Goal: Task Accomplishment & Management: Use online tool/utility

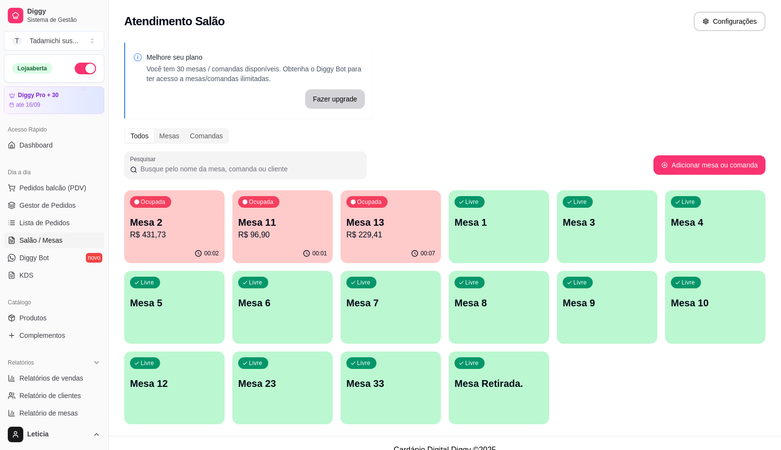
click at [403, 235] on p "R$ 229,41" at bounding box center [391, 235] width 89 height 12
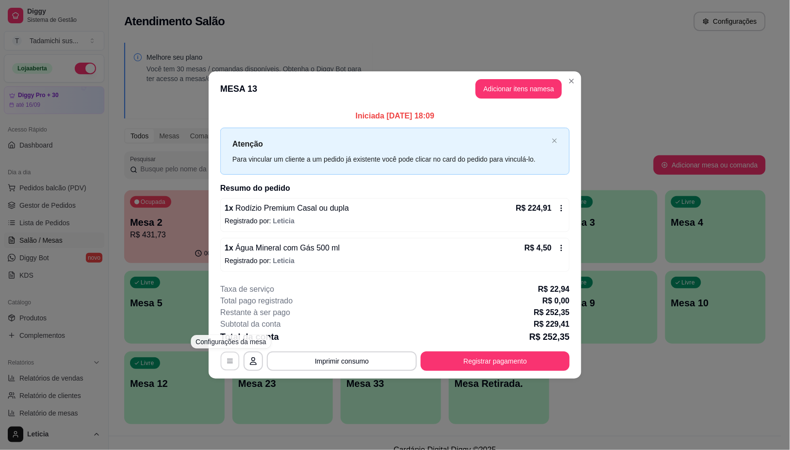
click at [231, 353] on button "button" at bounding box center [230, 361] width 19 height 19
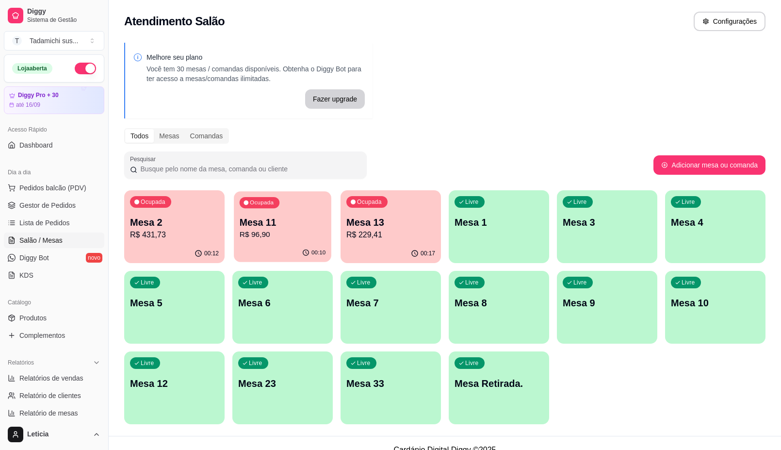
click at [281, 251] on div "00:10" at bounding box center [283, 253] width 98 height 18
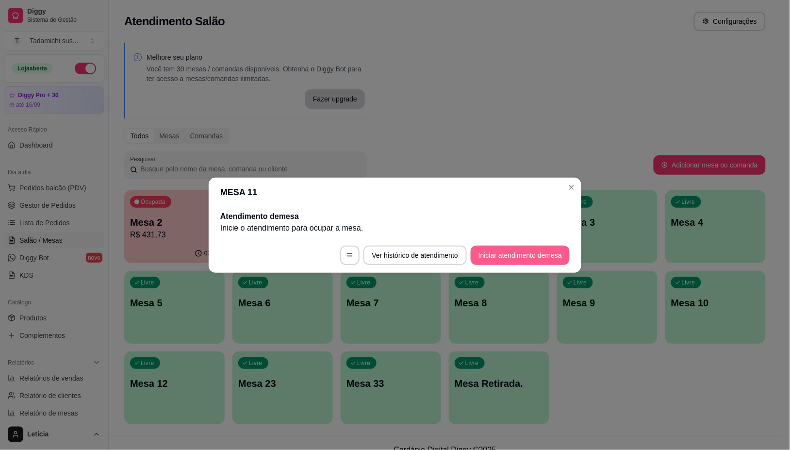
click at [565, 256] on button "Iniciar atendimento de mesa" at bounding box center [520, 255] width 99 height 19
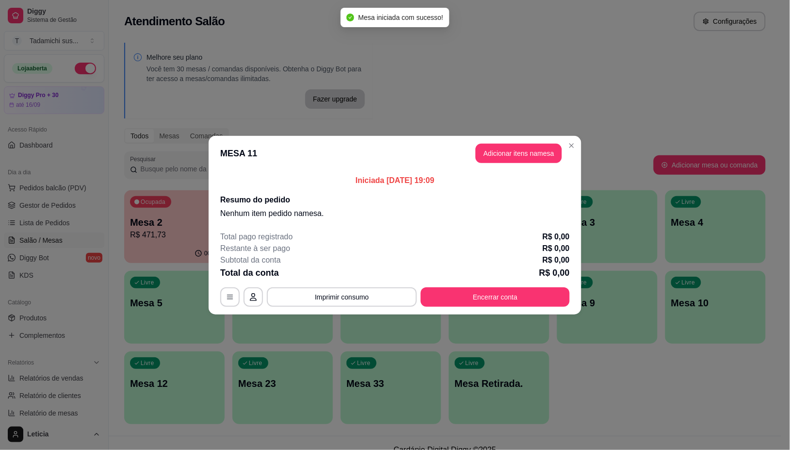
click at [524, 154] on button "Adicionar itens na mesa" at bounding box center [519, 153] width 86 height 19
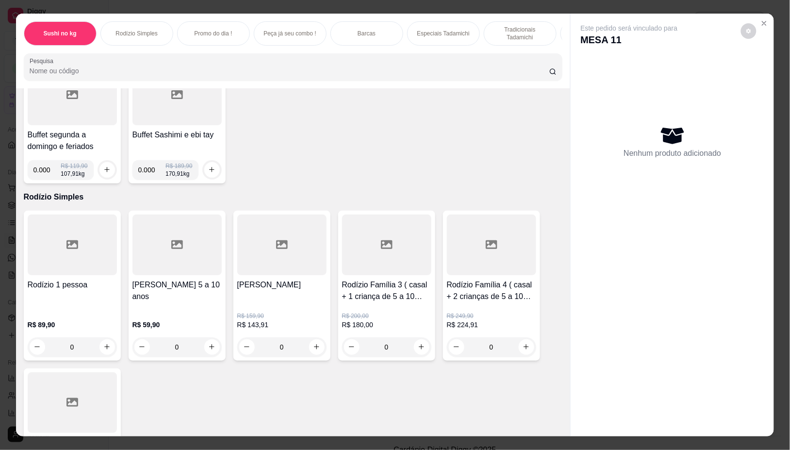
scroll to position [121, 0]
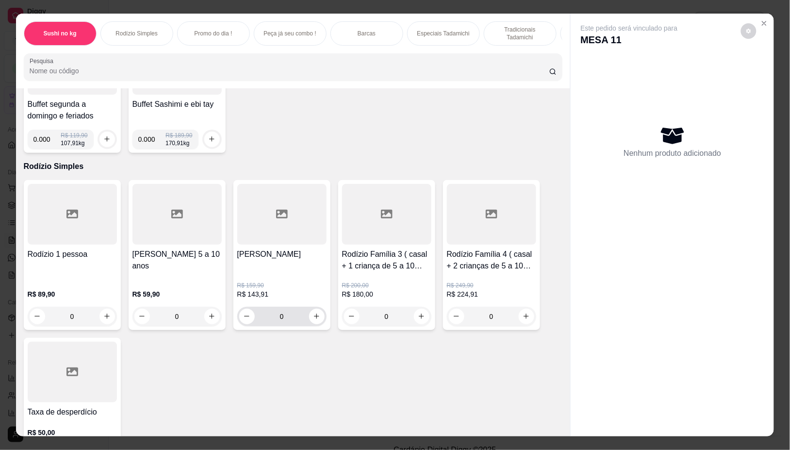
click at [305, 326] on div "0" at bounding box center [281, 316] width 85 height 19
click at [313, 320] on icon "increase-product-quantity" at bounding box center [316, 316] width 7 height 7
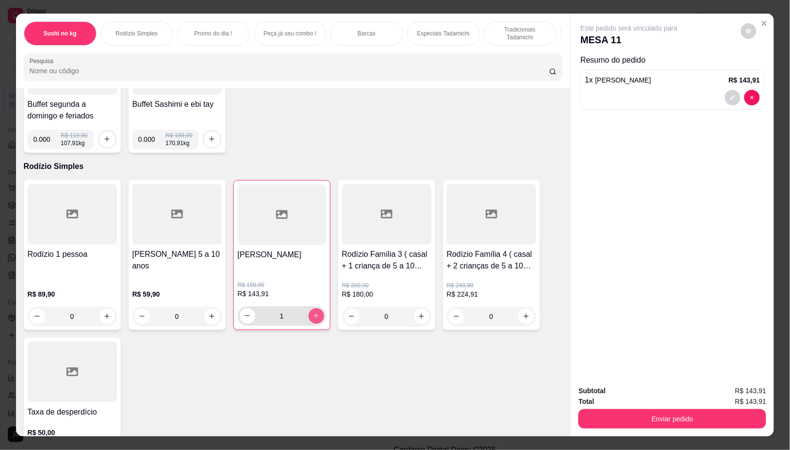
click at [309, 324] on button "increase-product-quantity" at bounding box center [317, 316] width 16 height 16
type input "2"
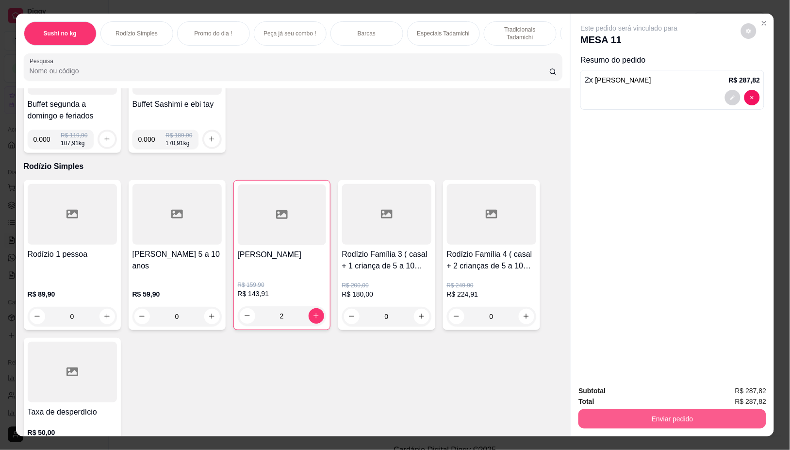
click at [623, 411] on button "Enviar pedido" at bounding box center [672, 418] width 188 height 19
click at [615, 391] on button "Não registrar e enviar pedido" at bounding box center [640, 390] width 101 height 18
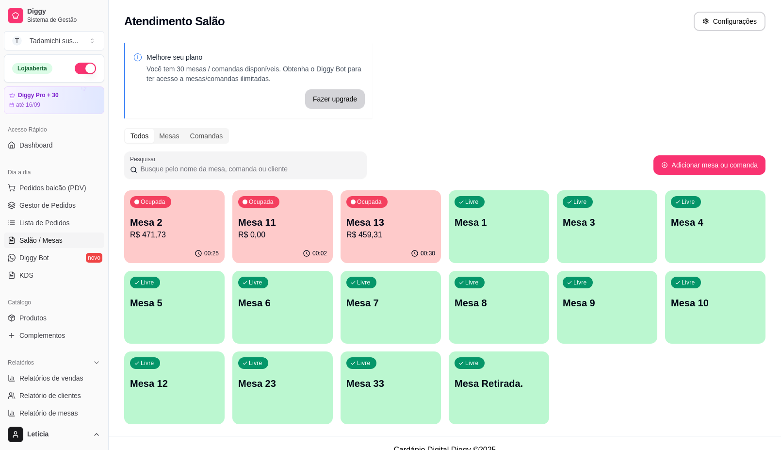
click at [264, 233] on p "R$ 0,00" at bounding box center [282, 235] width 89 height 12
click at [291, 229] on p "R$ 0,00" at bounding box center [283, 234] width 86 height 11
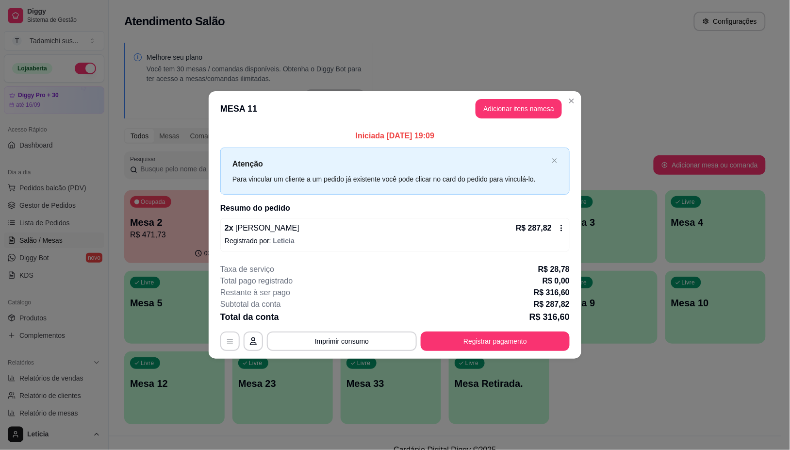
click at [563, 229] on icon at bounding box center [562, 228] width 8 height 8
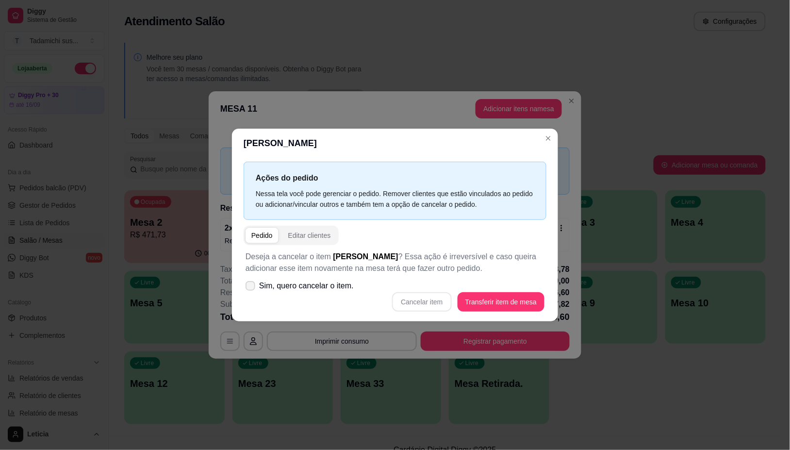
click at [248, 284] on icon at bounding box center [251, 286] width 8 height 6
click at [248, 287] on input "Sim, quero cancelar o item." at bounding box center [248, 290] width 6 height 6
checkbox input "true"
click at [437, 303] on button "Cancelar item" at bounding box center [421, 301] width 59 height 19
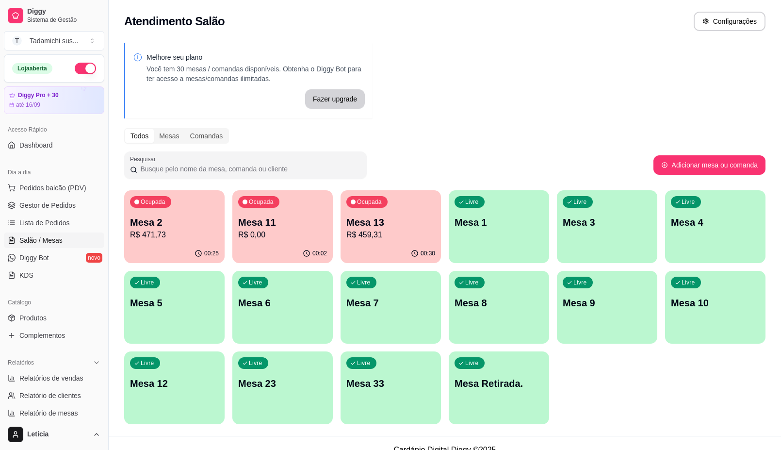
click at [303, 238] on p "R$ 0,00" at bounding box center [282, 235] width 89 height 12
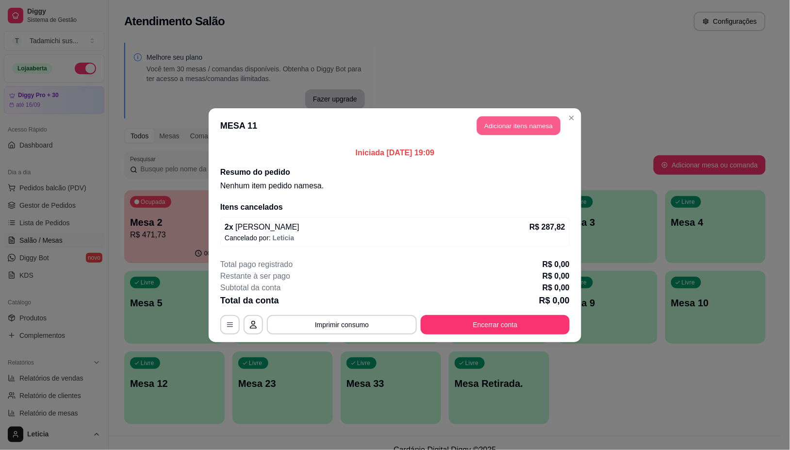
click at [534, 132] on button "Adicionar itens na mesa" at bounding box center [518, 125] width 83 height 19
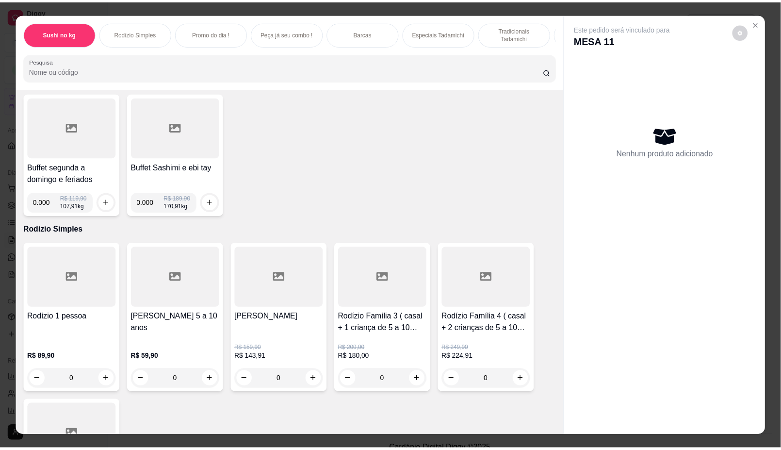
scroll to position [61, 0]
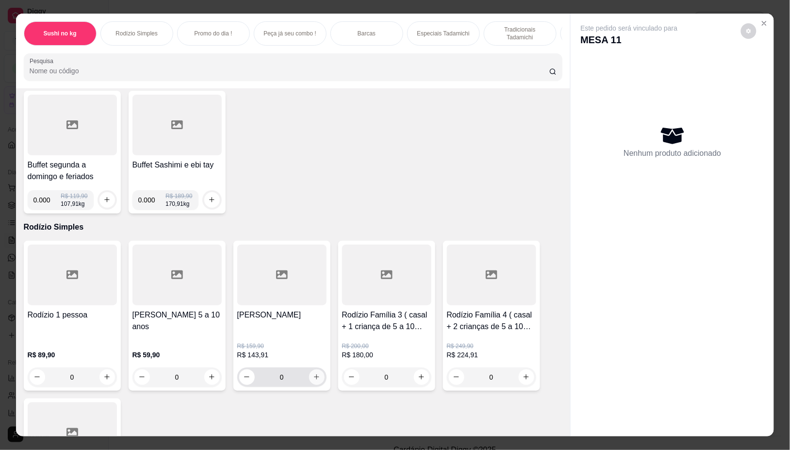
click at [314, 378] on icon "increase-product-quantity" at bounding box center [316, 376] width 7 height 7
type input "1"
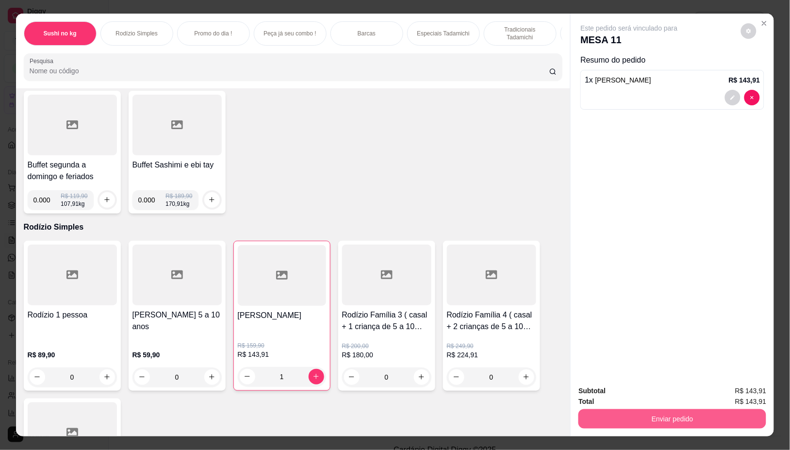
click at [644, 416] on button "Enviar pedido" at bounding box center [672, 418] width 188 height 19
click at [627, 392] on button "Não registrar e enviar pedido" at bounding box center [640, 390] width 101 height 18
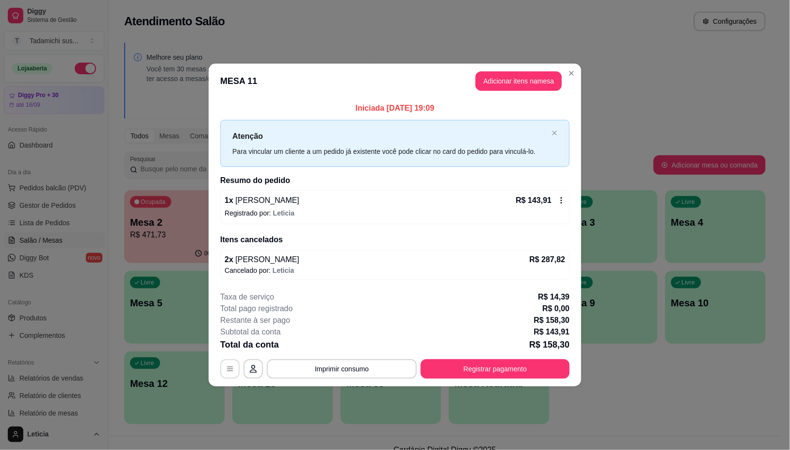
click at [229, 372] on icon "button" at bounding box center [230, 369] width 8 height 8
click at [229, 368] on icon "button" at bounding box center [230, 369] width 8 height 8
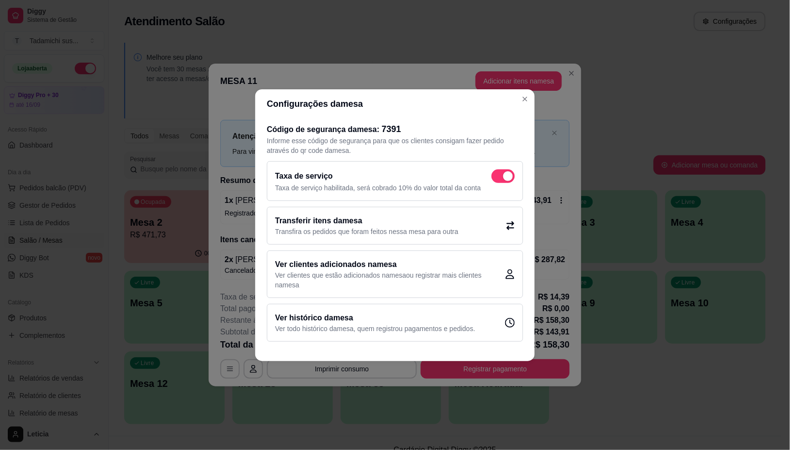
click at [364, 227] on p "Transfira os pedidos que foram feitos nessa mesa para outra" at bounding box center [366, 232] width 183 height 10
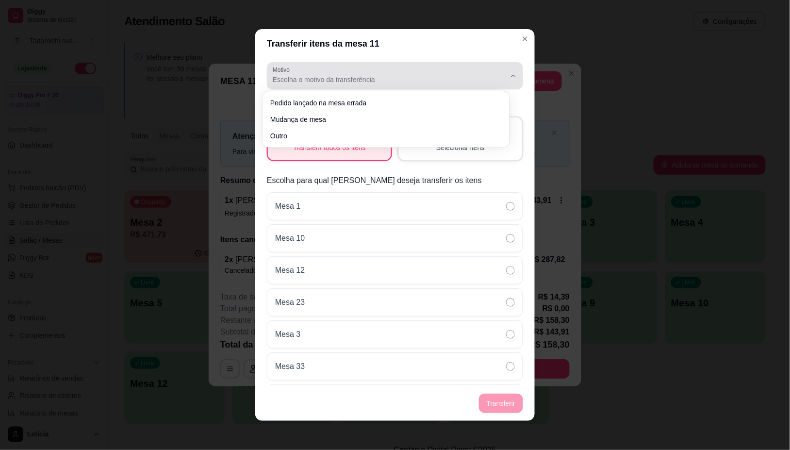
click at [372, 79] on span "Escolha o motivo da transferência" at bounding box center [389, 80] width 233 height 10
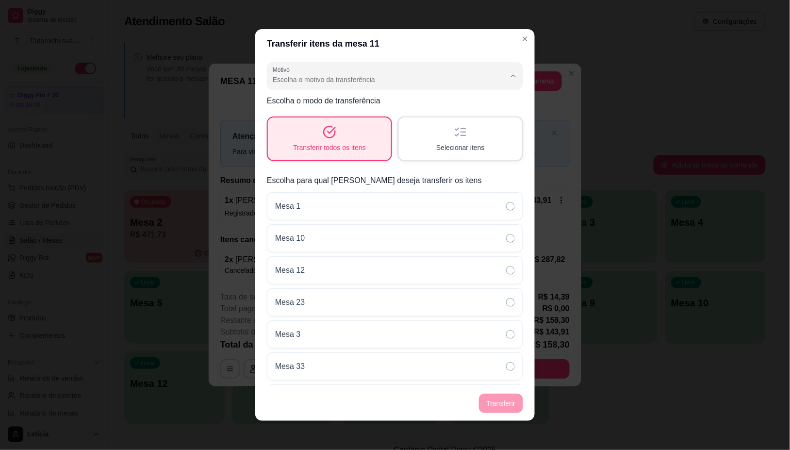
click at [335, 116] on span "Mudança de mesa" at bounding box center [381, 118] width 213 height 9
type input "TABLE_TRANSFER"
select select "TABLE_TRANSFER"
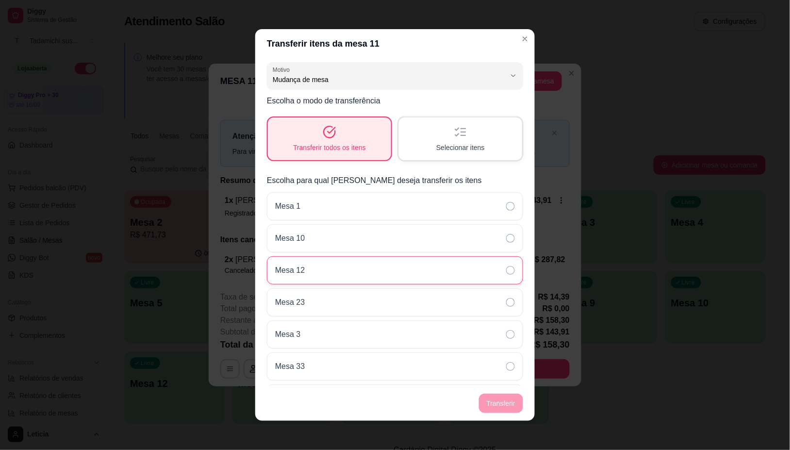
click at [506, 270] on icon at bounding box center [510, 270] width 9 height 9
click at [496, 406] on button "Transferir" at bounding box center [501, 403] width 44 height 19
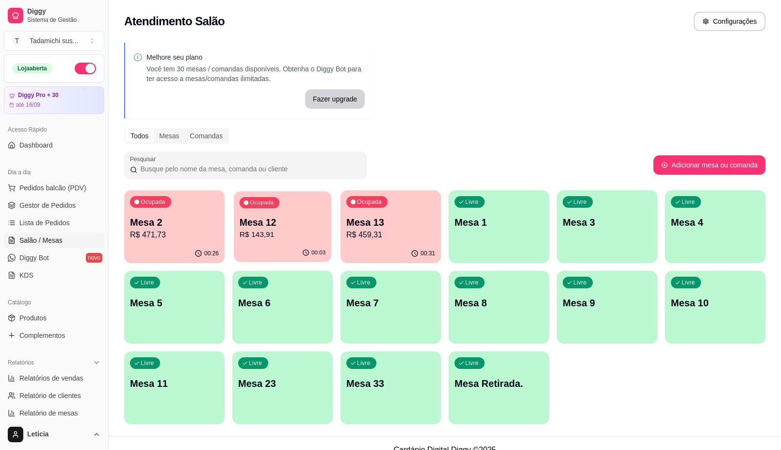
click at [273, 221] on p "Mesa 12" at bounding box center [283, 222] width 86 height 13
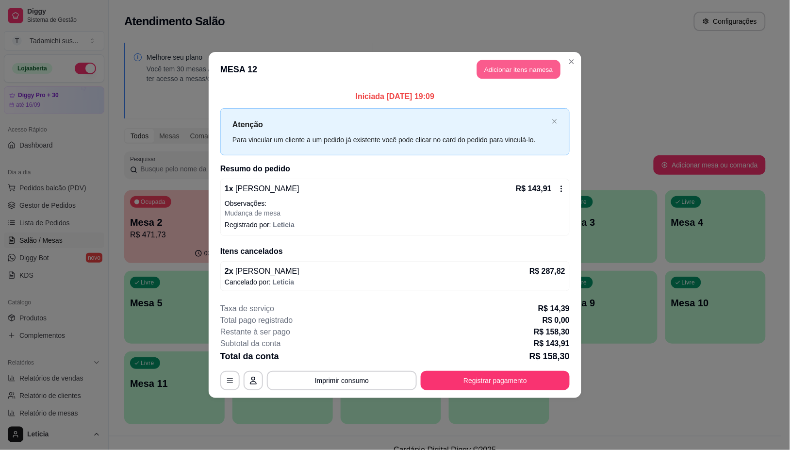
click at [496, 62] on button "Adicionar itens na mesa" at bounding box center [518, 69] width 83 height 19
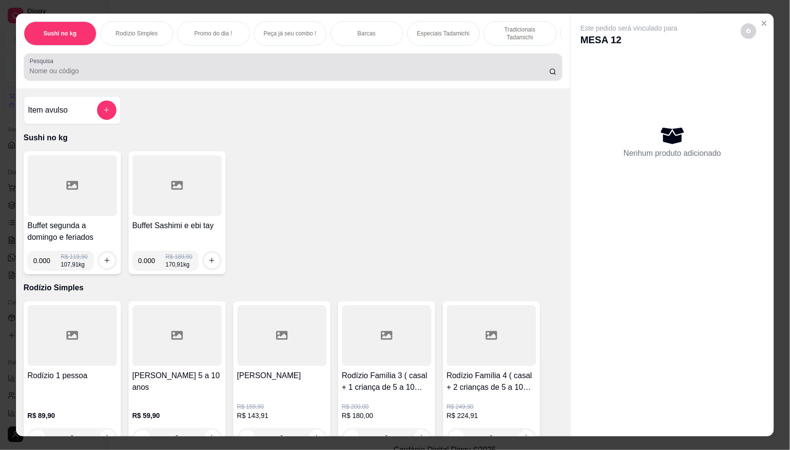
click at [234, 71] on input "Pesquisa" at bounding box center [290, 71] width 520 height 10
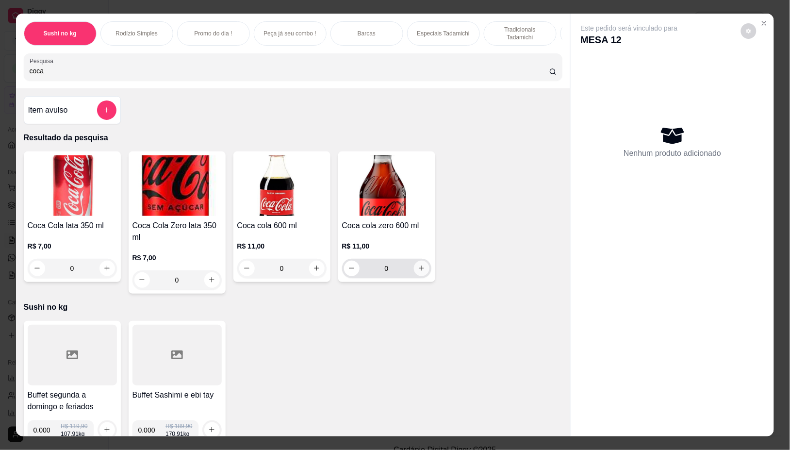
type input "coca"
click at [421, 275] on button "increase-product-quantity" at bounding box center [421, 268] width 15 height 15
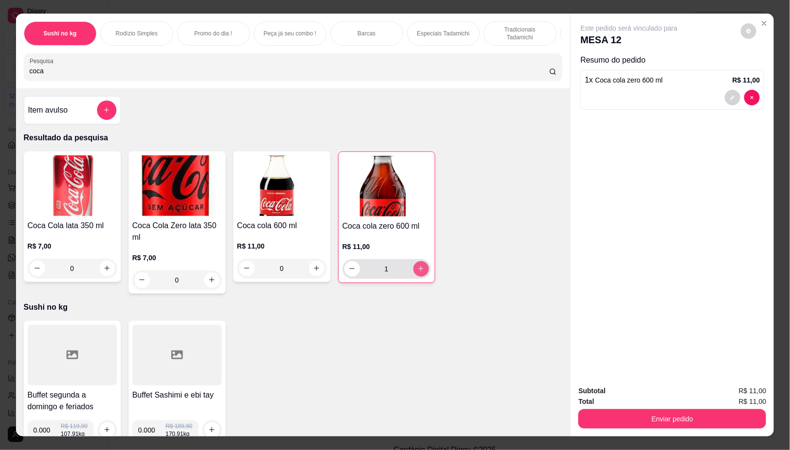
type input "1"
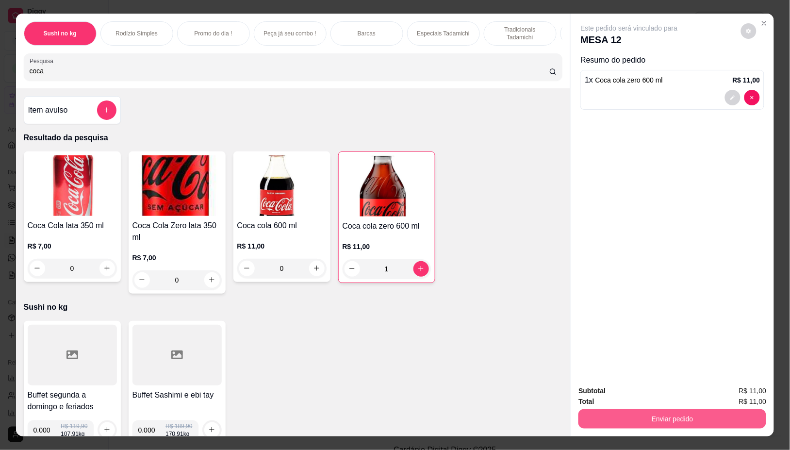
click at [706, 411] on button "Enviar pedido" at bounding box center [672, 418] width 188 height 19
click at [643, 387] on button "Não registrar e enviar pedido" at bounding box center [640, 390] width 98 height 18
